Goal: Task Accomplishment & Management: Manage account settings

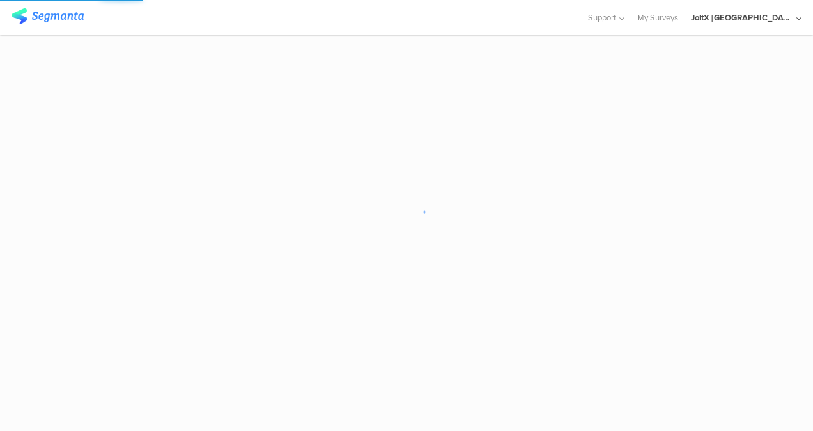
click at [788, 24] on div "JoltX [GEOGRAPHIC_DATA]" at bounding box center [746, 17] width 111 height 35
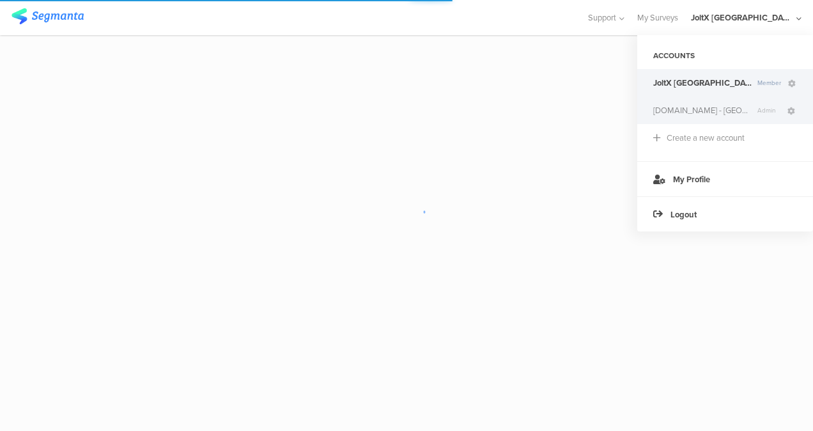
click at [679, 120] on div "Youtil.ro - Romania Admin" at bounding box center [725, 110] width 176 height 27
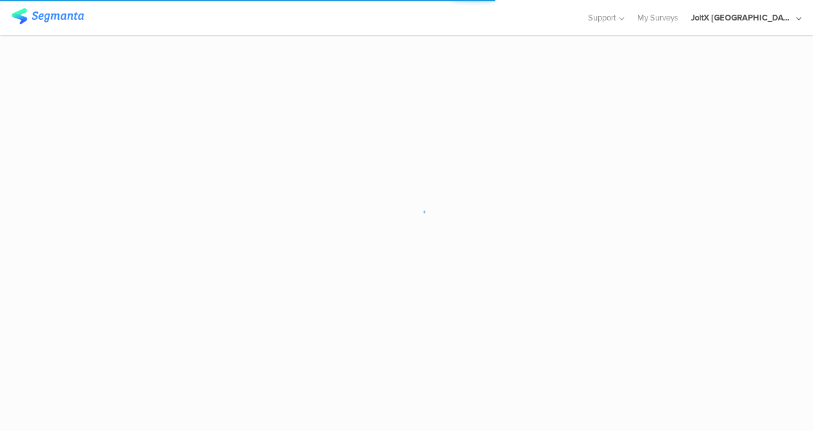
click at [772, 15] on div "JoltX [GEOGRAPHIC_DATA]" at bounding box center [742, 18] width 102 height 12
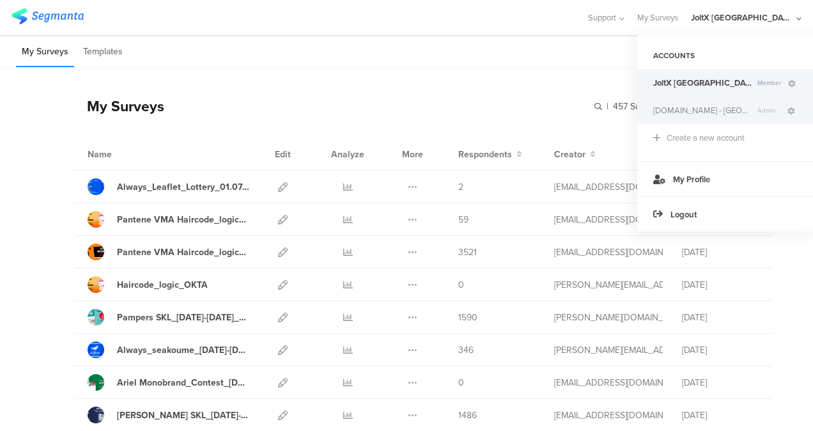
click at [682, 105] on span "[DOMAIN_NAME] - [GEOGRAPHIC_DATA]" at bounding box center [702, 110] width 99 height 12
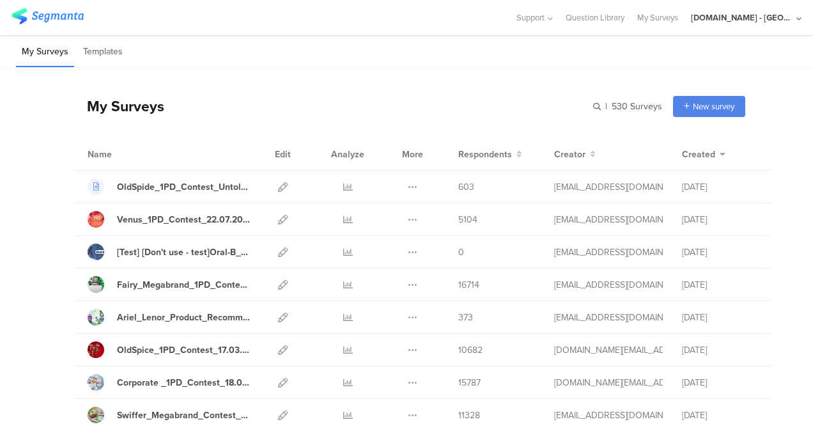
click at [582, 107] on div "My Surveys | 530 Surveys New survey Start from scratch Choose from templates" at bounding box center [409, 106] width 671 height 51
click at [588, 105] on input "text" at bounding box center [572, 106] width 179 height 21
type input "multi"
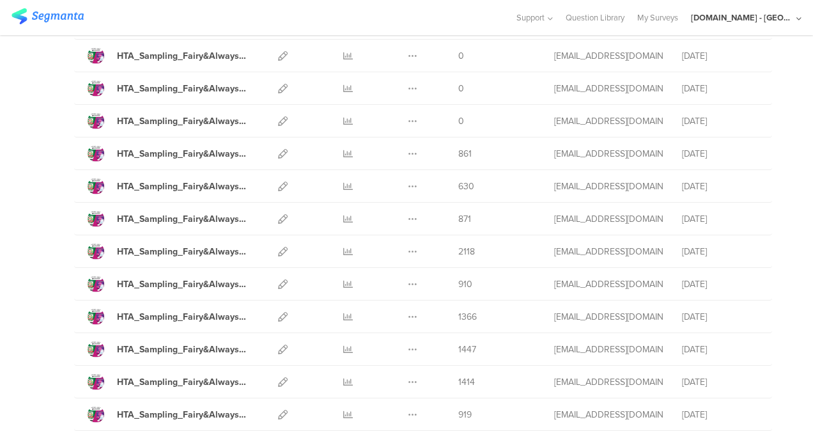
scroll to position [559, 0]
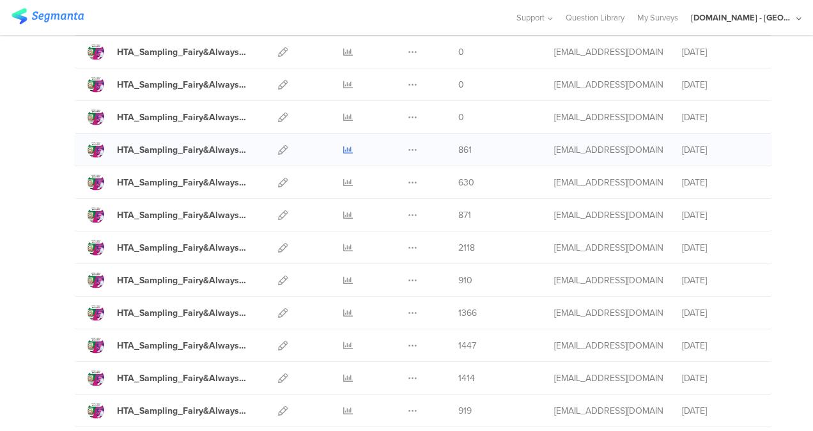
click at [343, 146] on icon at bounding box center [348, 150] width 10 height 10
click at [278, 146] on icon at bounding box center [283, 150] width 10 height 10
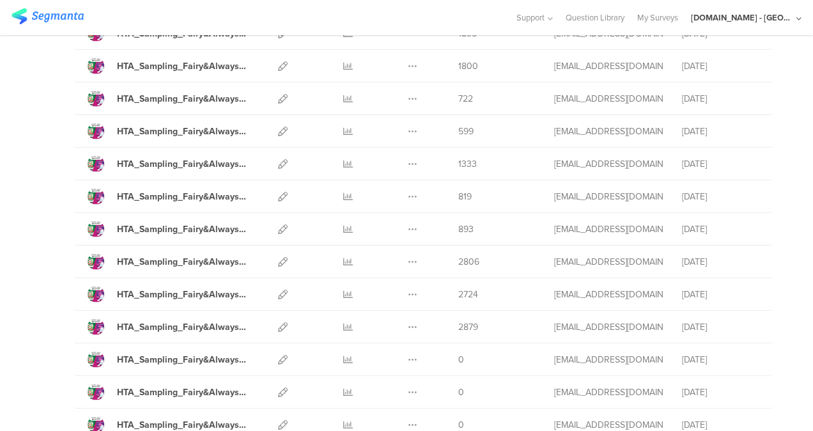
scroll to position [1025, 0]
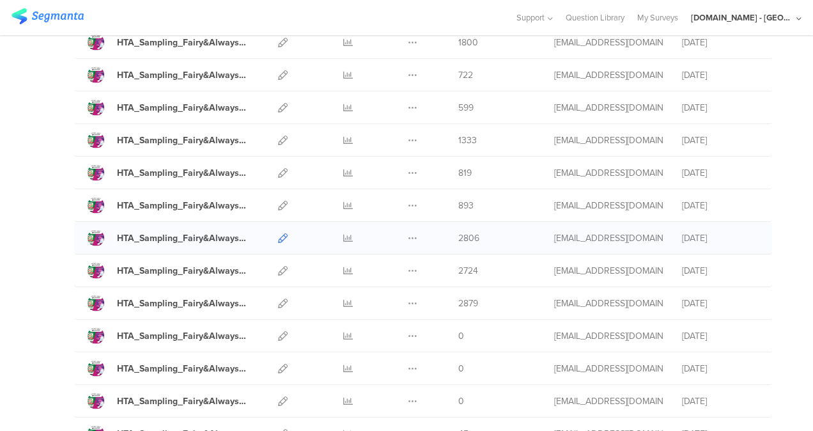
click at [278, 233] on icon at bounding box center [283, 238] width 10 height 10
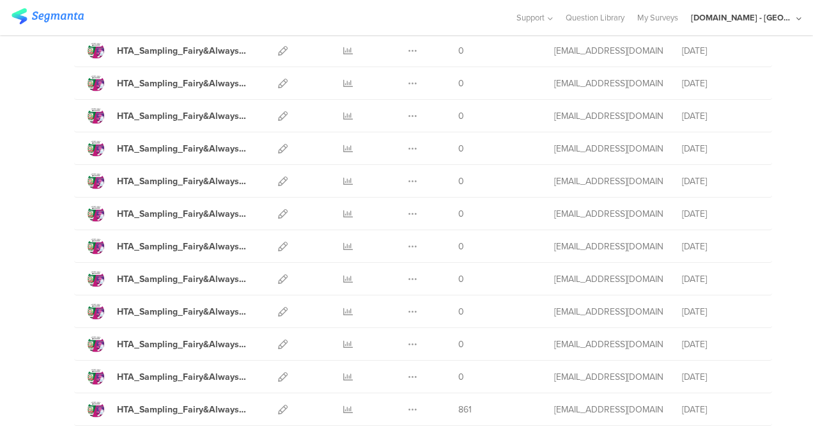
scroll to position [0, 0]
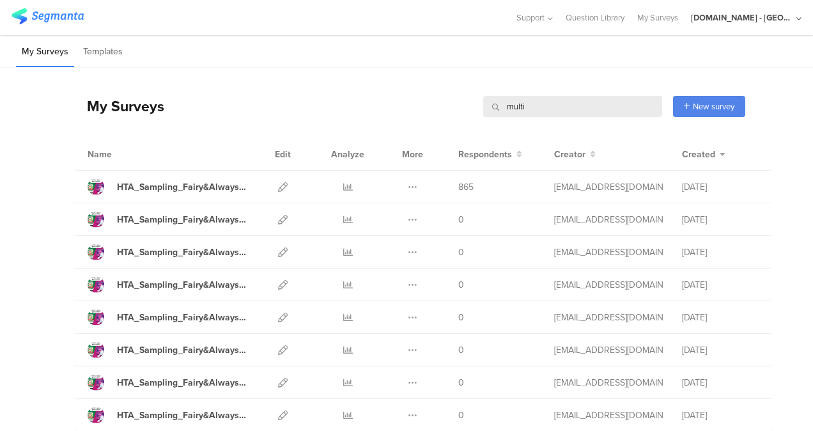
drag, startPoint x: 537, startPoint y: 112, endPoint x: 252, endPoint y: 144, distance: 286.9
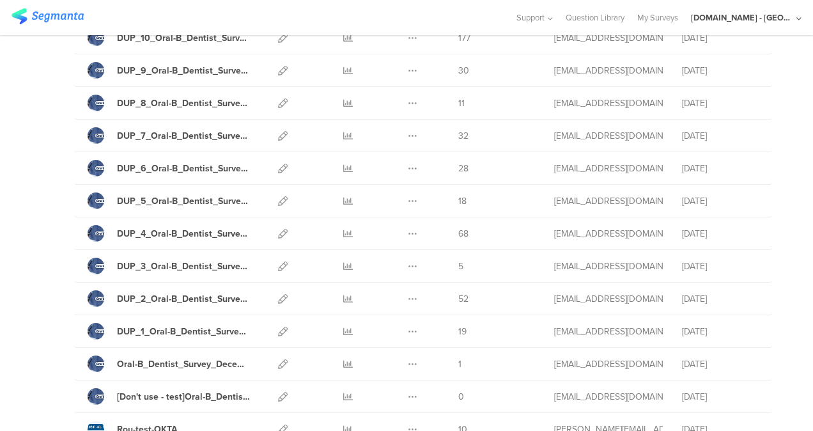
scroll to position [1493, 0]
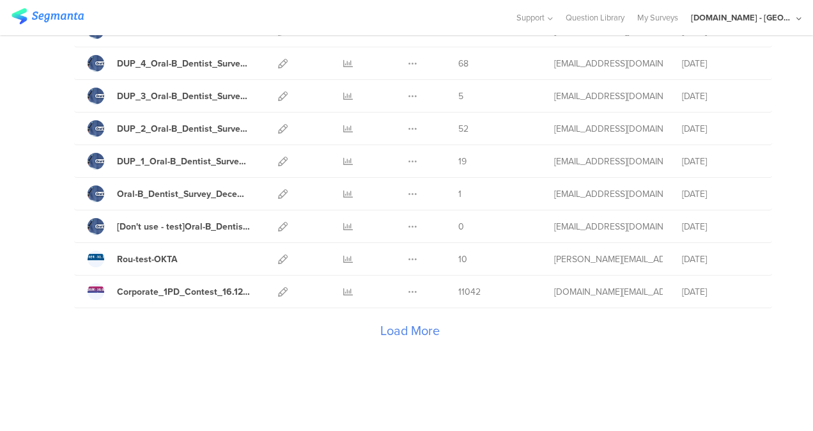
click at [390, 318] on div "Load More" at bounding box center [409, 333] width 671 height 51
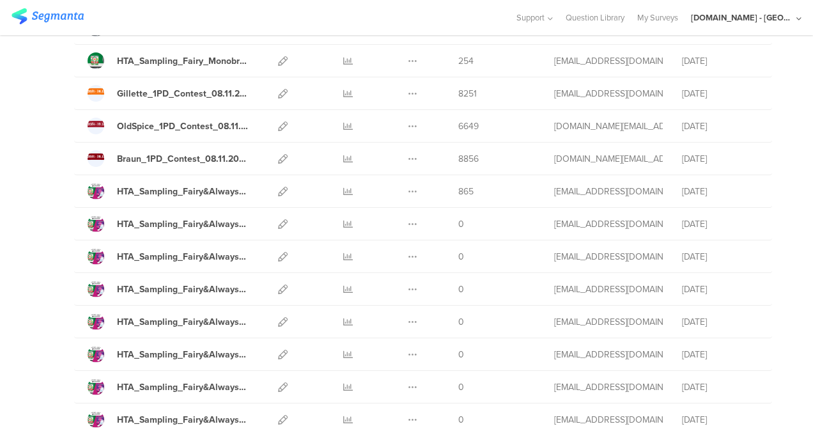
scroll to position [2148, 0]
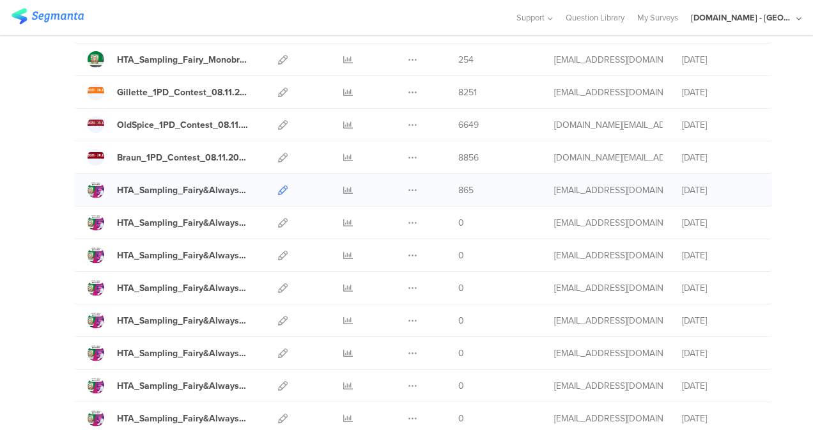
click at [278, 185] on icon at bounding box center [283, 190] width 10 height 10
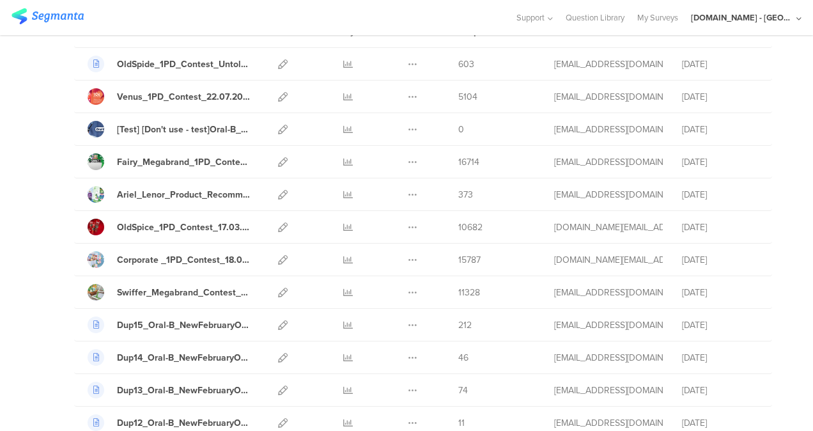
scroll to position [0, 0]
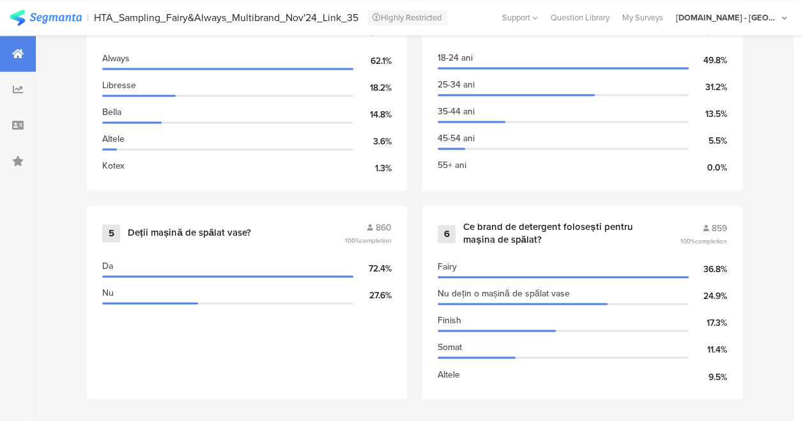
scroll to position [853, 0]
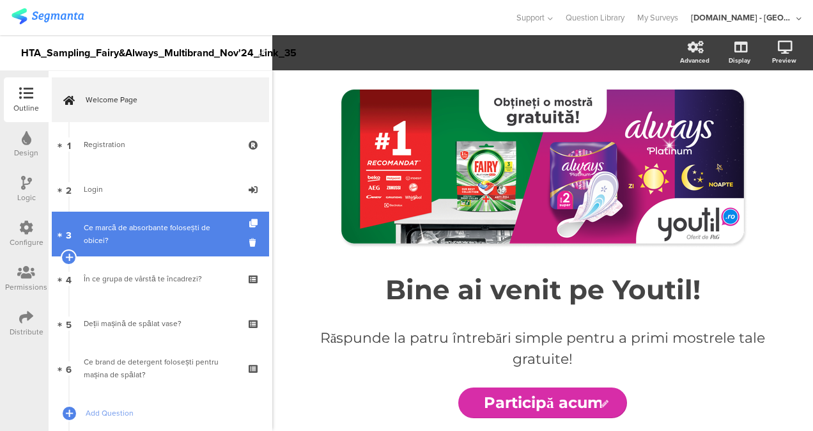
click at [161, 244] on div "Ce marcă de absorbante folosești de obicei?" at bounding box center [160, 234] width 153 height 26
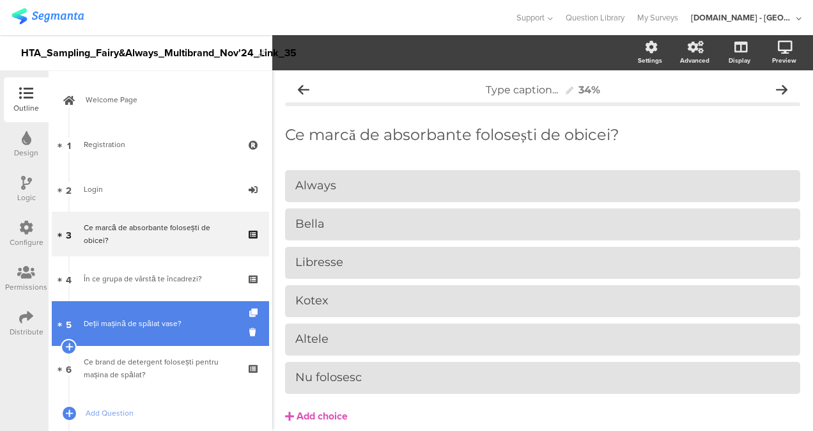
click at [157, 317] on div "Deții mașină de spălat vase?" at bounding box center [160, 323] width 153 height 13
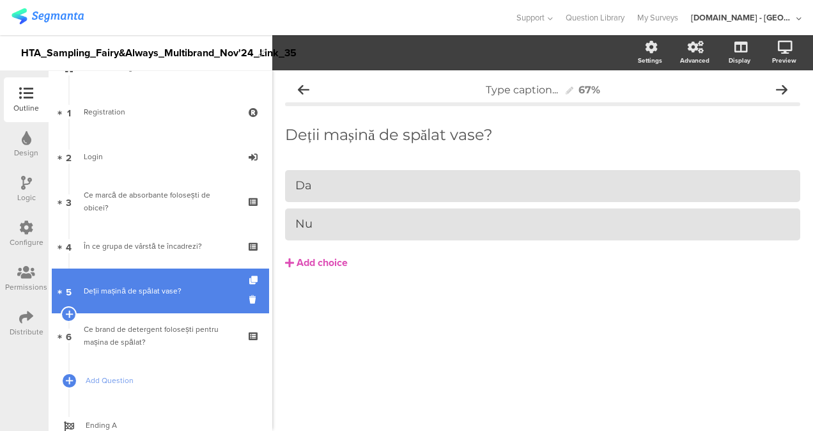
scroll to position [33, 0]
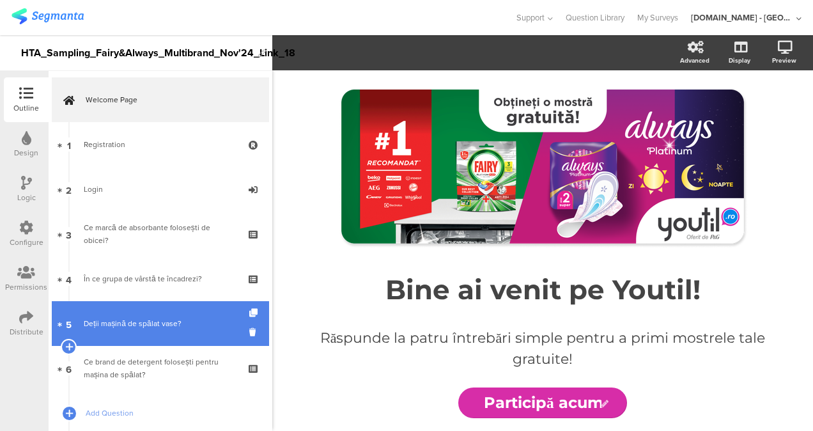
click at [166, 325] on div "Deții mașină de spălat vase?" at bounding box center [160, 323] width 153 height 13
click at [141, 316] on link "5 Deții mașină de spălat vase?" at bounding box center [160, 323] width 217 height 45
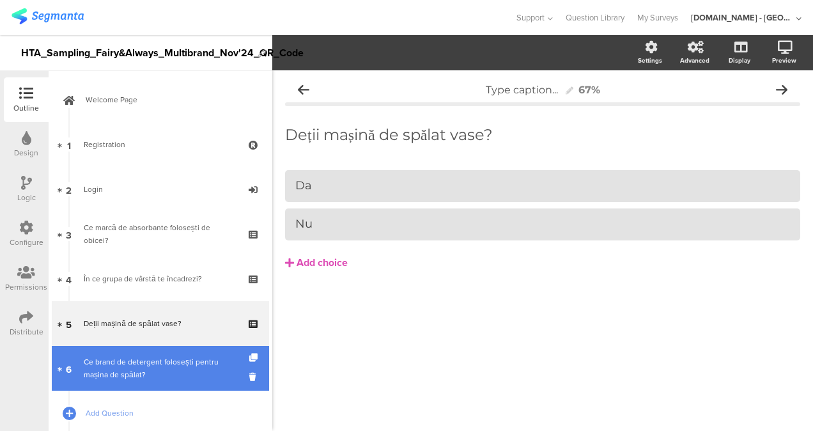
click at [147, 361] on div "Ce brand de detergent folosești pentru mașina de spălat?" at bounding box center [160, 368] width 153 height 26
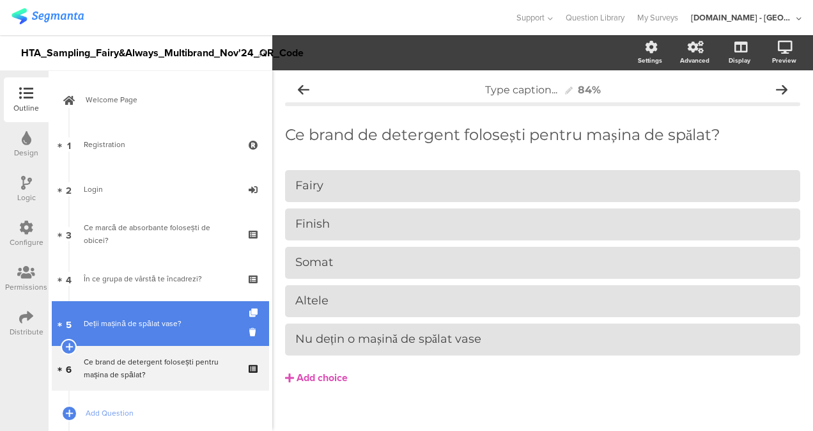
click at [157, 325] on div "Deții mașină de spălat vase?" at bounding box center [160, 323] width 153 height 13
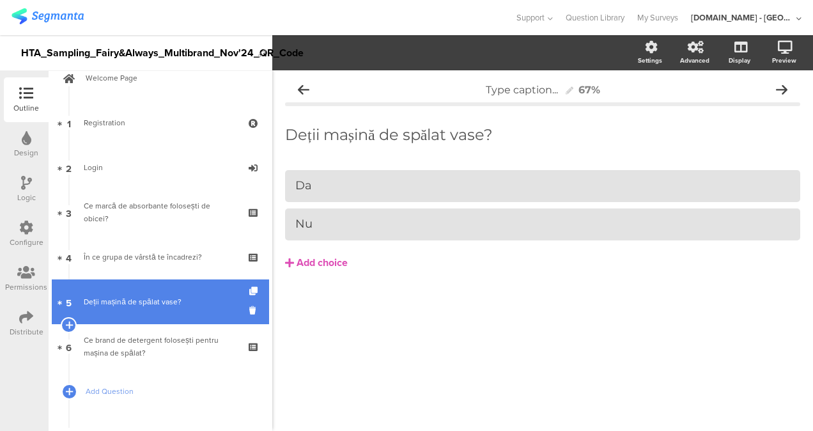
scroll to position [24, 0]
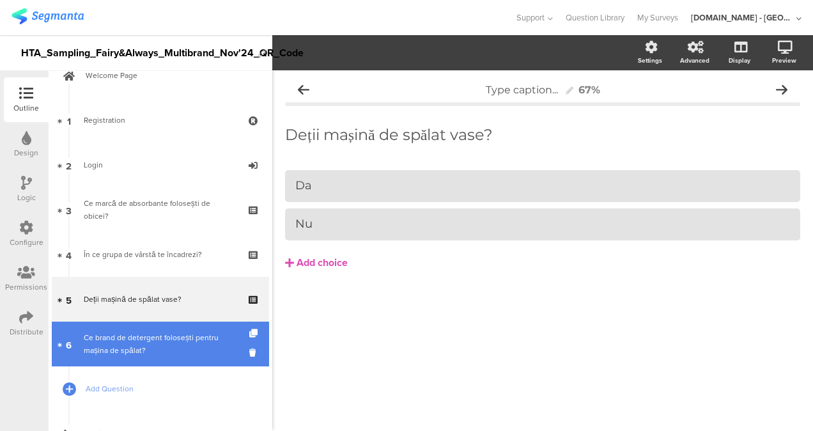
click at [149, 331] on div "Ce brand de detergent folosești pentru mașina de spălat?" at bounding box center [160, 344] width 153 height 26
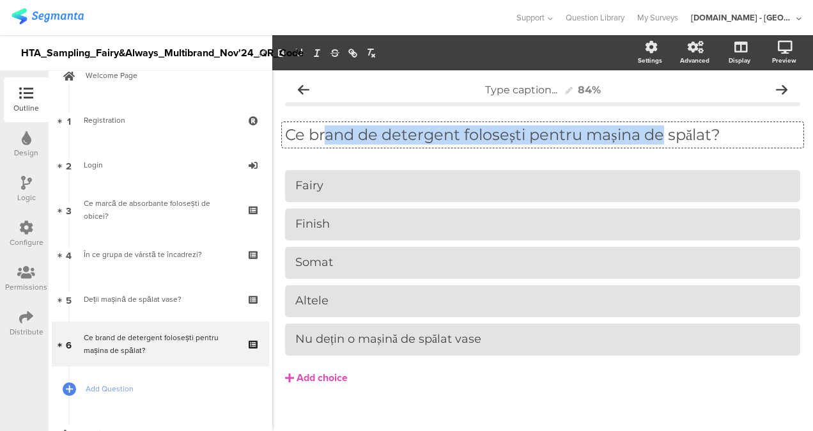
drag, startPoint x: 322, startPoint y: 134, endPoint x: 670, endPoint y: 151, distance: 348.1
click at [670, 151] on div "Ce brand de detergent folosești pentru mașina de spălat? Ce brand de detergent …" at bounding box center [542, 135] width 515 height 45
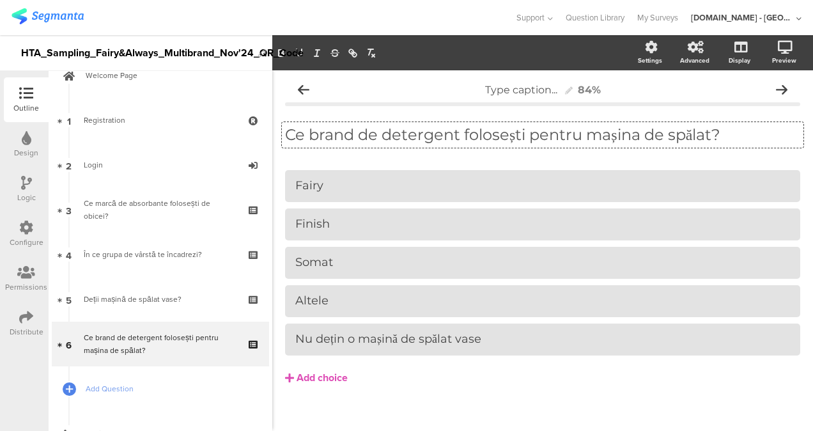
click at [670, 151] on div "Ce brand de detergent folosești pentru mașina de spălat? Ce brand de detergent …" at bounding box center [542, 135] width 515 height 45
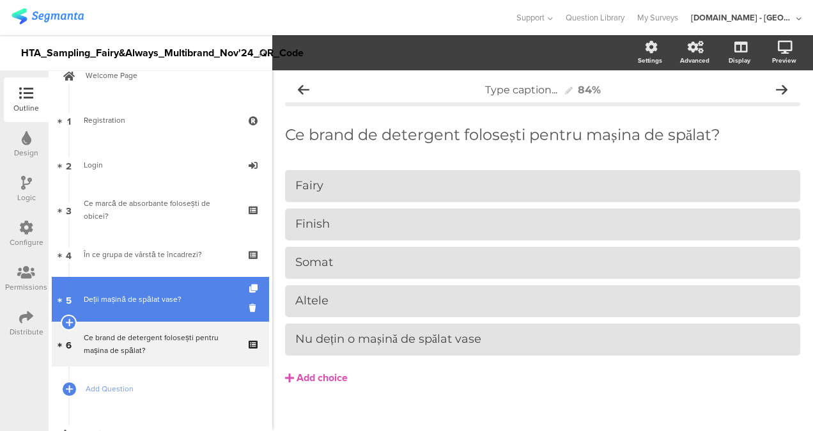
click at [158, 311] on link "5 Deții mașină de spălat vase?" at bounding box center [160, 299] width 217 height 45
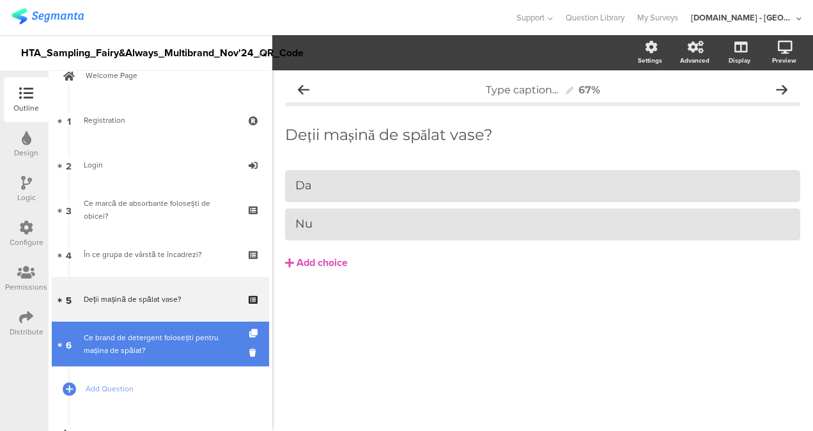
click at [93, 336] on div "Ce brand de detergent folosești pentru mașina de spălat?" at bounding box center [160, 344] width 153 height 26
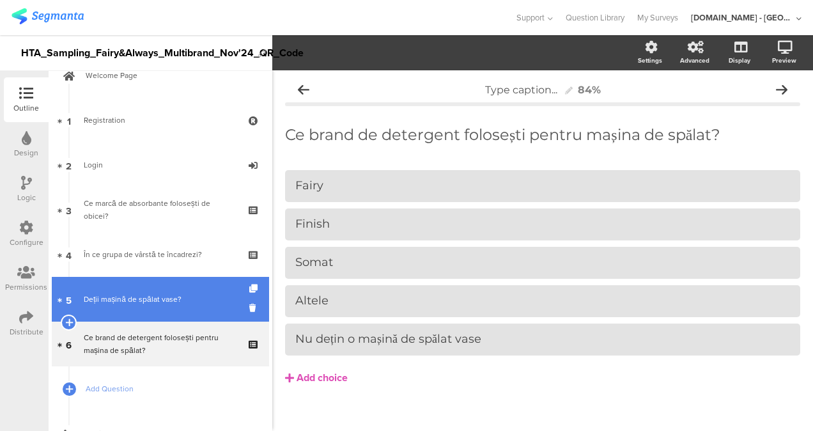
click at [193, 312] on link "5 Deții mașină de spălat vase?" at bounding box center [160, 299] width 217 height 45
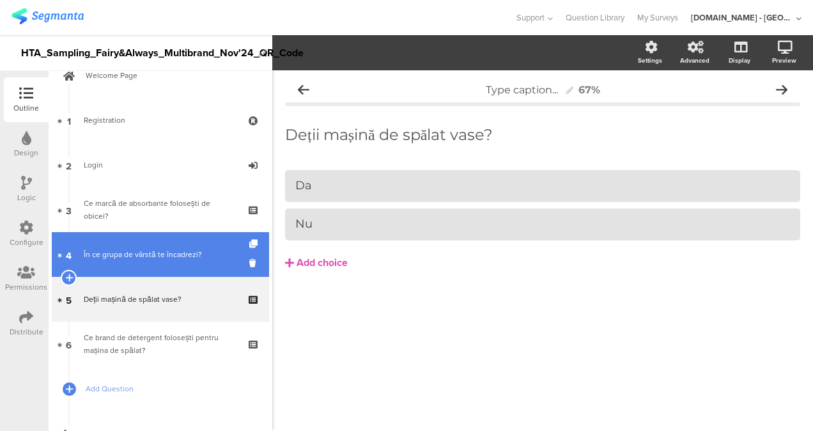
click at [146, 244] on link "4 În ce grupa de vârstă te încadrezi?" at bounding box center [160, 254] width 217 height 45
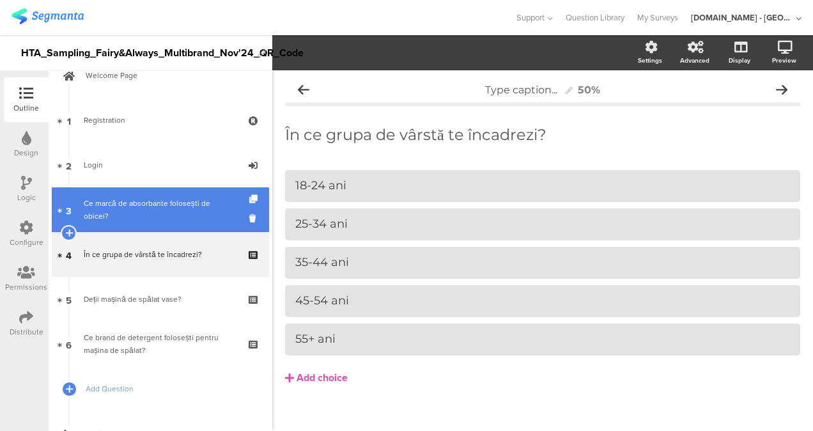
click at [176, 193] on link "[DATE] marcă de absorbante folosești de obicei?" at bounding box center [160, 209] width 217 height 45
